Goal: Transaction & Acquisition: Download file/media

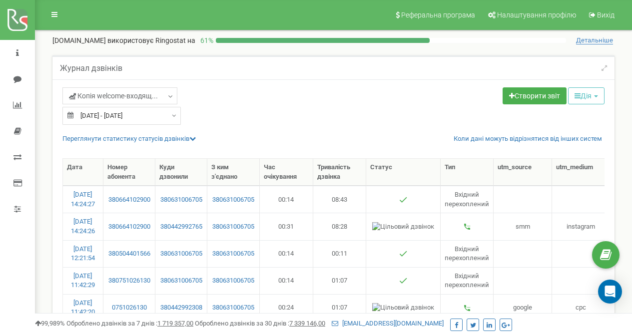
select select "100"
type input "[DATE]"
click at [105, 118] on input "[DATE] - [DATE]" at bounding box center [121, 116] width 118 height 18
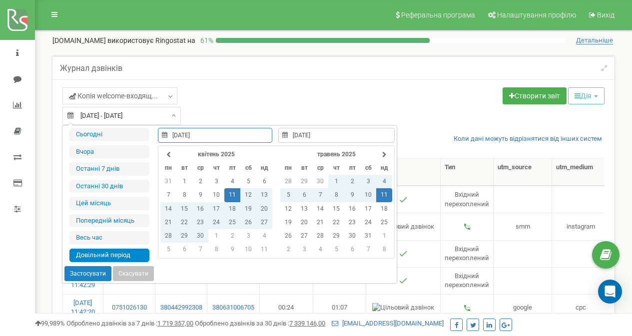
type input "[DATE]"
click at [222, 133] on input "[DATE]" at bounding box center [215, 135] width 114 height 15
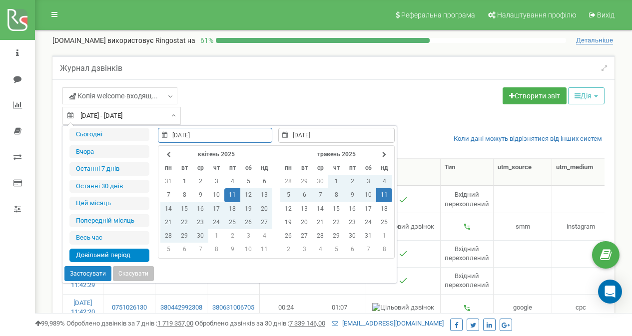
click at [162, 136] on icon at bounding box center [164, 135] width 5 height 6
click at [374, 155] on th "травень 2025" at bounding box center [336, 154] width 80 height 13
click at [384, 152] on icon at bounding box center [384, 155] width 4 height 6
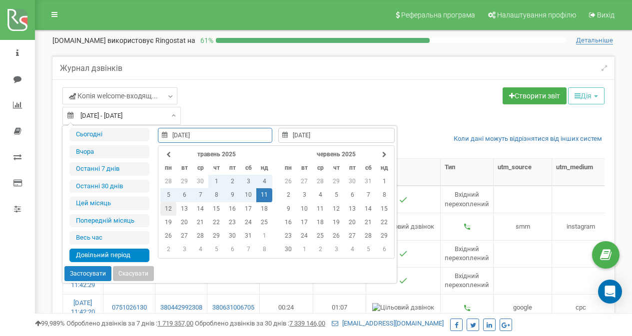
type input "[DATE]"
click at [173, 204] on td "12" at bounding box center [168, 208] width 16 height 13
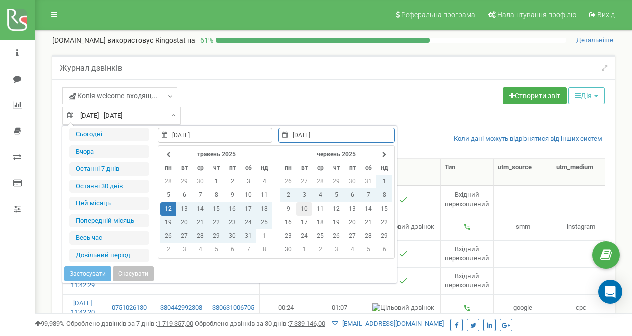
type input "[DATE]"
click at [303, 206] on td "10" at bounding box center [304, 208] width 16 height 13
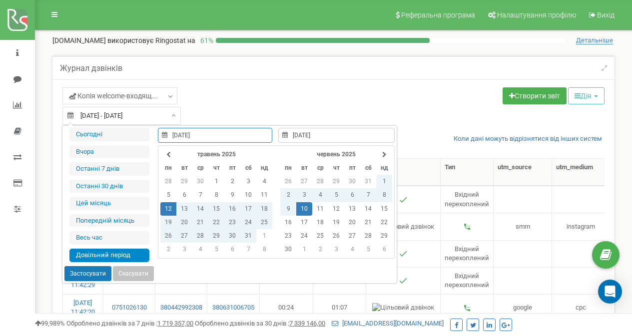
type input "[DATE]"
click at [96, 273] on button "Застосувати" at bounding box center [87, 273] width 47 height 15
type input "[DATE] - [DATE]"
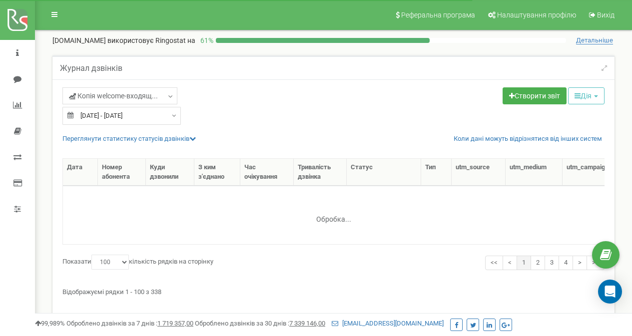
select select "100"
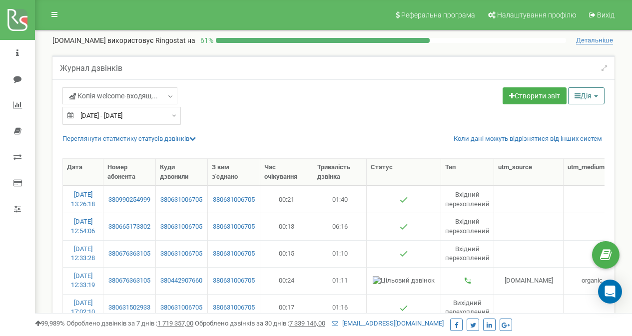
click at [575, 98] on icon "button" at bounding box center [578, 95] width 6 height 7
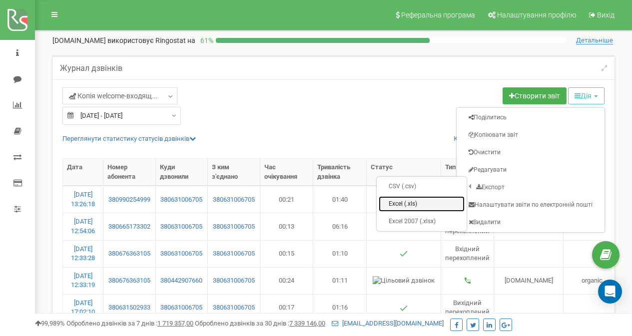
click at [408, 205] on link "Excel (.xls)" at bounding box center [422, 203] width 86 height 15
